Goal: Check status: Check status

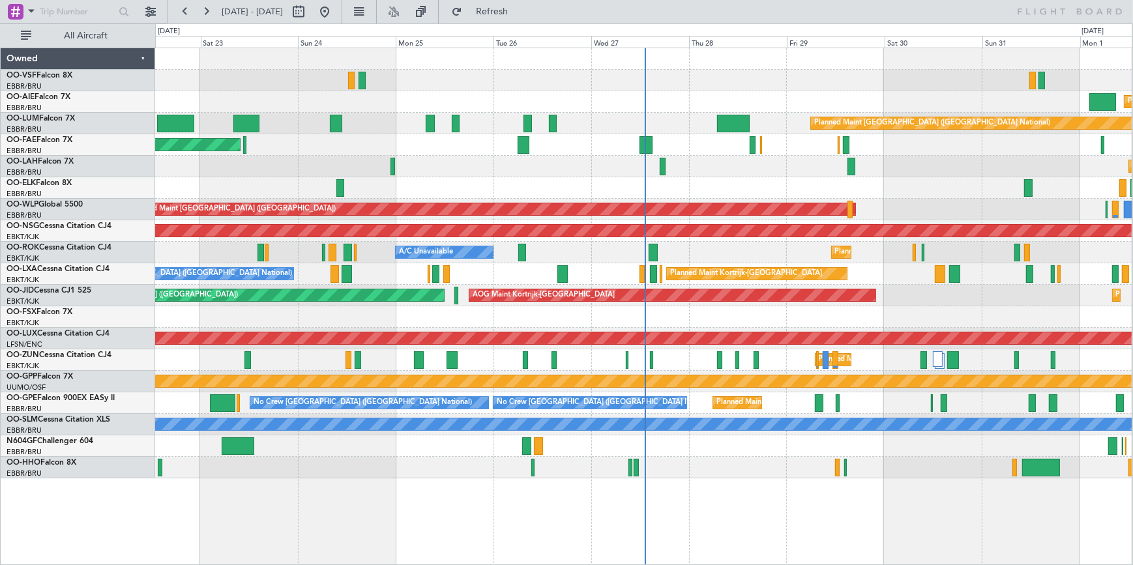
click at [735, 476] on div at bounding box center [643, 468] width 976 height 22
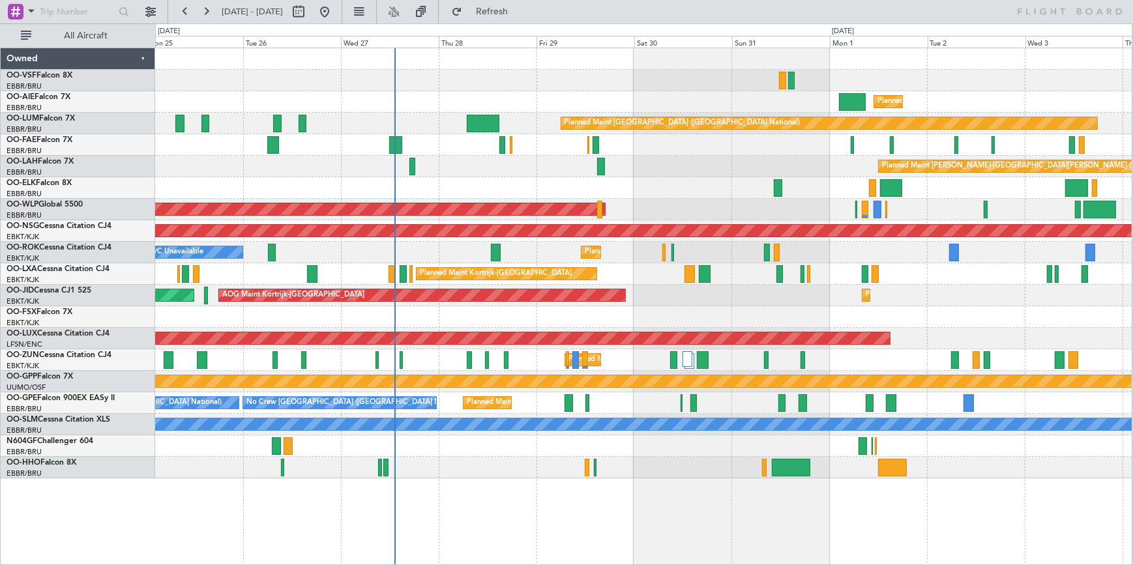
click at [525, 161] on div "Planned Maint [GEOGRAPHIC_DATA] ([GEOGRAPHIC_DATA]) Planned Maint [GEOGRAPHIC_D…" at bounding box center [643, 263] width 976 height 430
